Goal: Task Accomplishment & Management: Manage account settings

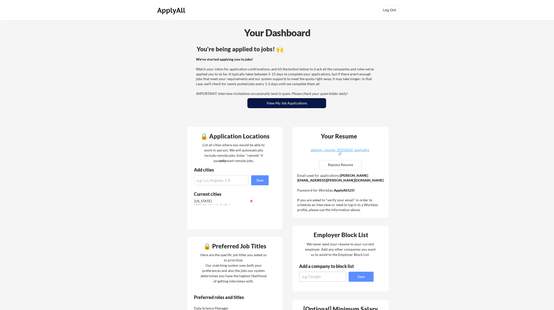
click at [308, 104] on button "View My Job Applications" at bounding box center [287, 103] width 79 height 10
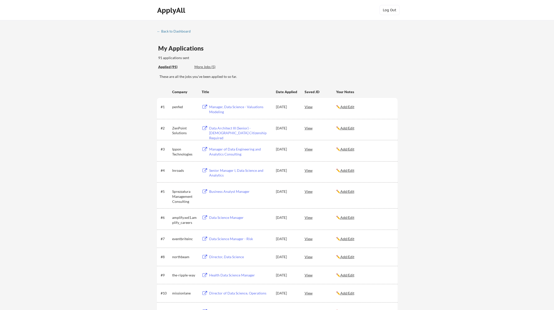
click at [227, 169] on div "Senior Manager I, Data Science and Analytics" at bounding box center [240, 173] width 62 height 10
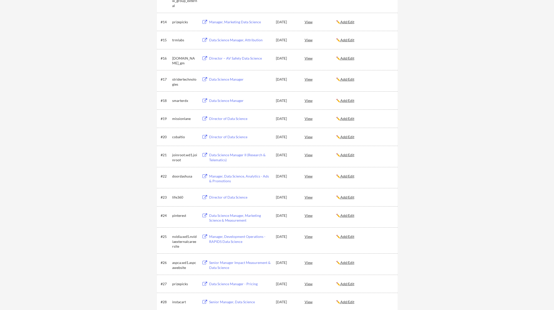
click at [222, 158] on div "Data Science Manager II (Research & Telematics)" at bounding box center [240, 157] width 62 height 10
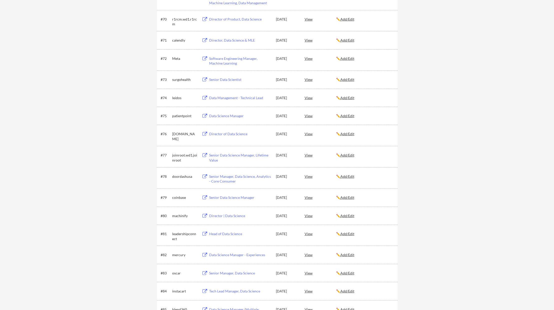
click at [215, 154] on div "Senior Data Science Manager, Lifetime Value" at bounding box center [240, 158] width 62 height 10
click at [310, 155] on div "View" at bounding box center [321, 154] width 32 height 9
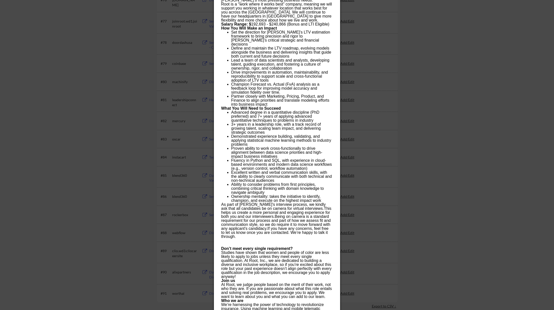
scroll to position [1582, 0]
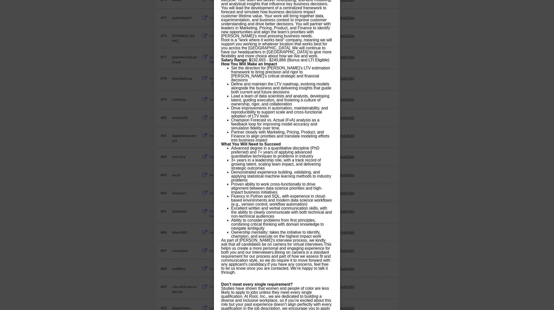
click at [99, 147] on div at bounding box center [277, 155] width 554 height 310
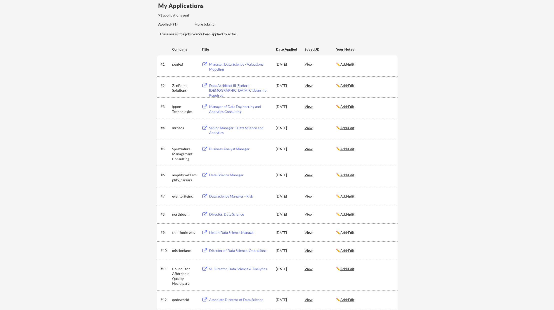
scroll to position [43, 0]
click at [306, 126] on div "View" at bounding box center [321, 127] width 32 height 9
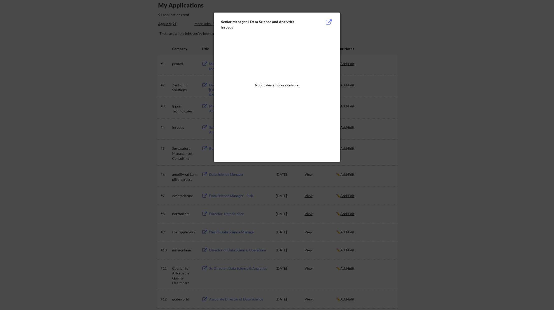
click at [123, 107] on div at bounding box center [277, 155] width 554 height 310
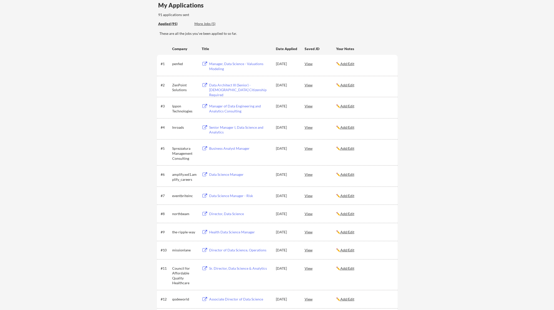
click at [219, 127] on div "Senior Manager I, Data Science and Analytics" at bounding box center [240, 130] width 62 height 10
